Goal: Navigation & Orientation: Find specific page/section

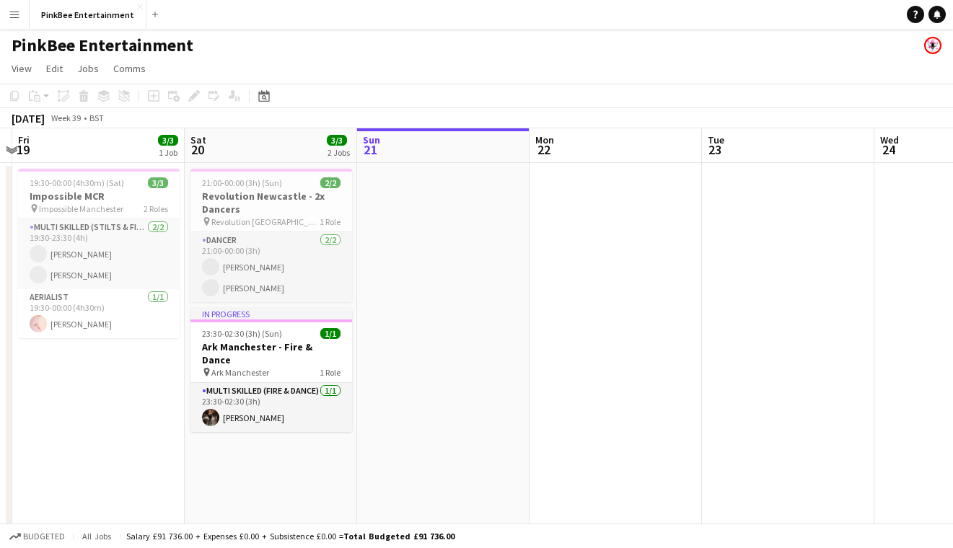
scroll to position [0, 315]
